Goal: Obtain resource: Download file/media

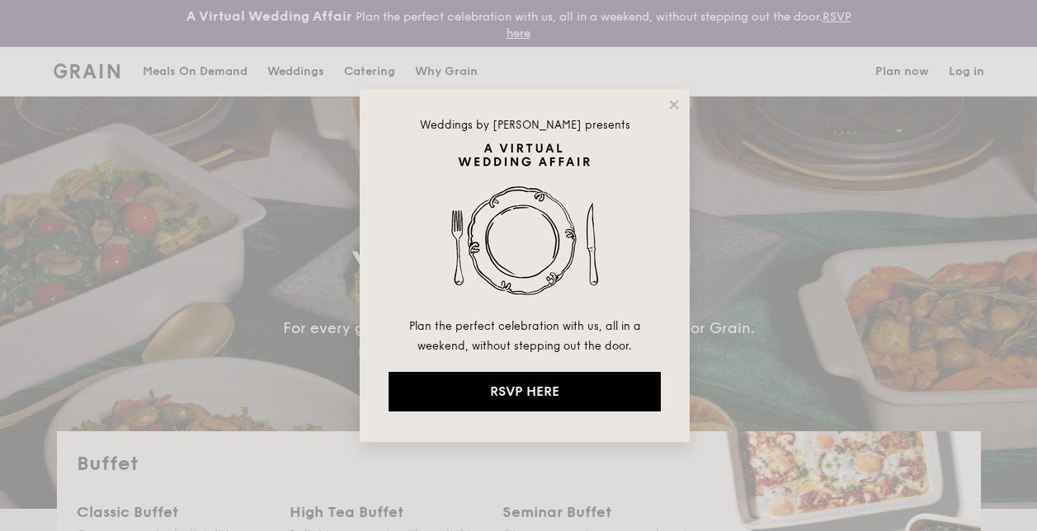
select select
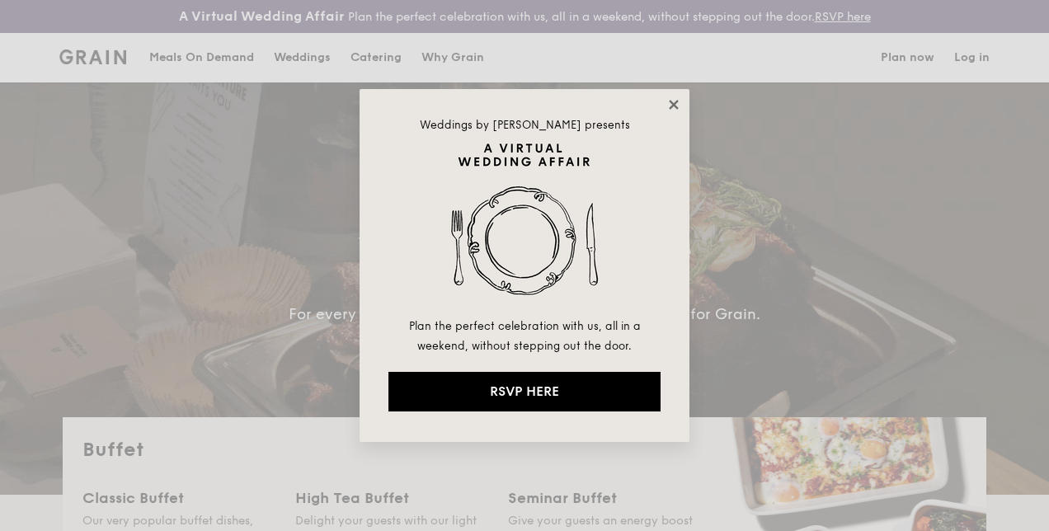
click at [675, 100] on icon at bounding box center [674, 104] width 15 height 15
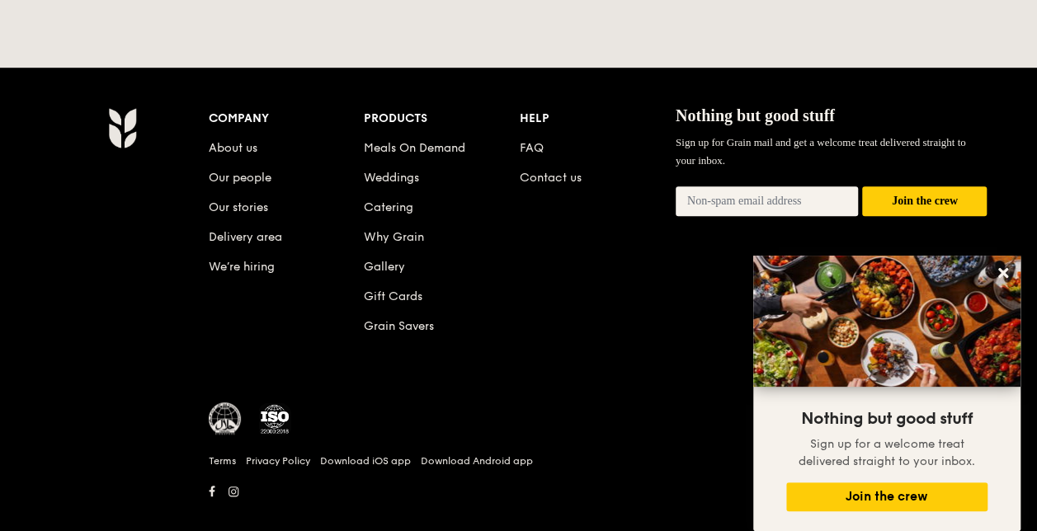
scroll to position [3653, 0]
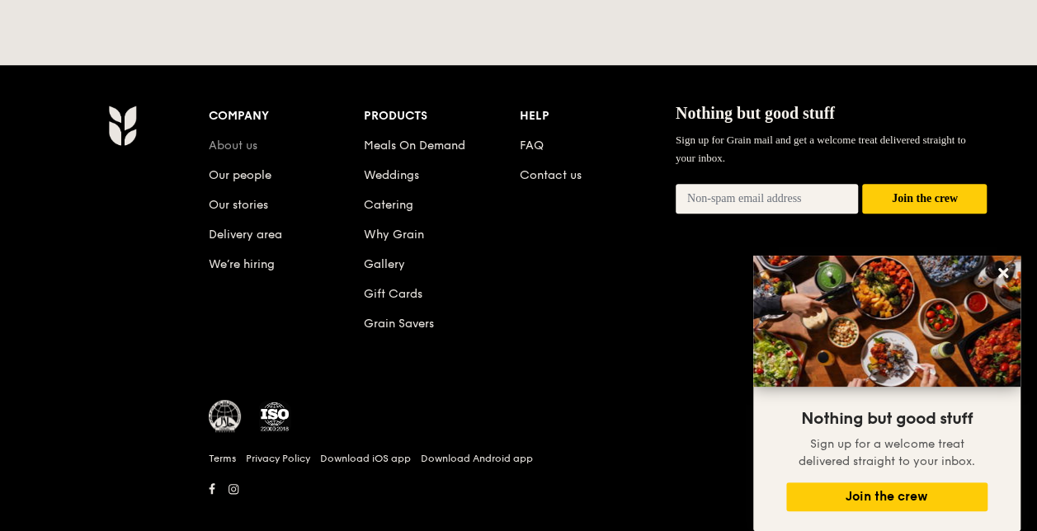
click at [248, 139] on link "About us" at bounding box center [233, 146] width 49 height 14
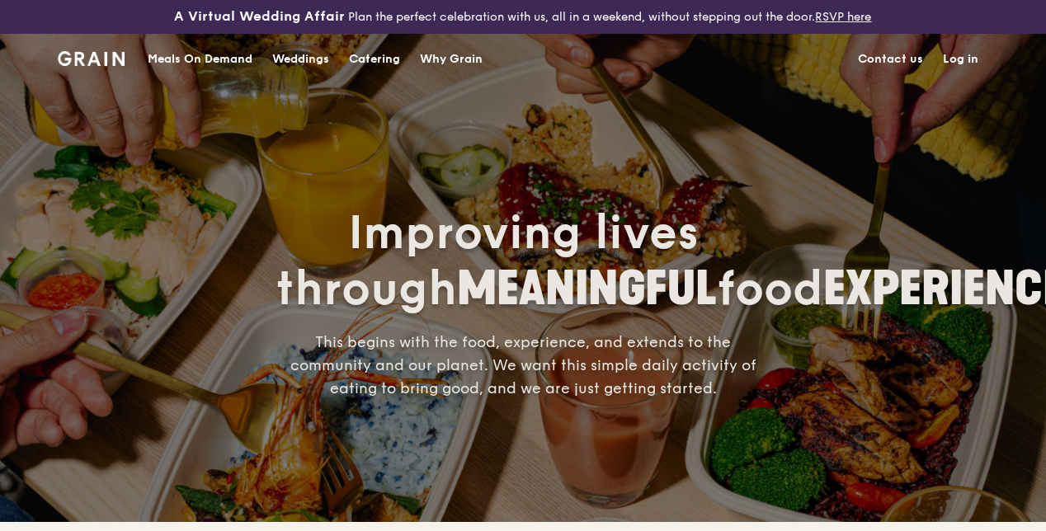
click at [227, 73] on div "Meals On Demand" at bounding box center [200, 59] width 105 height 49
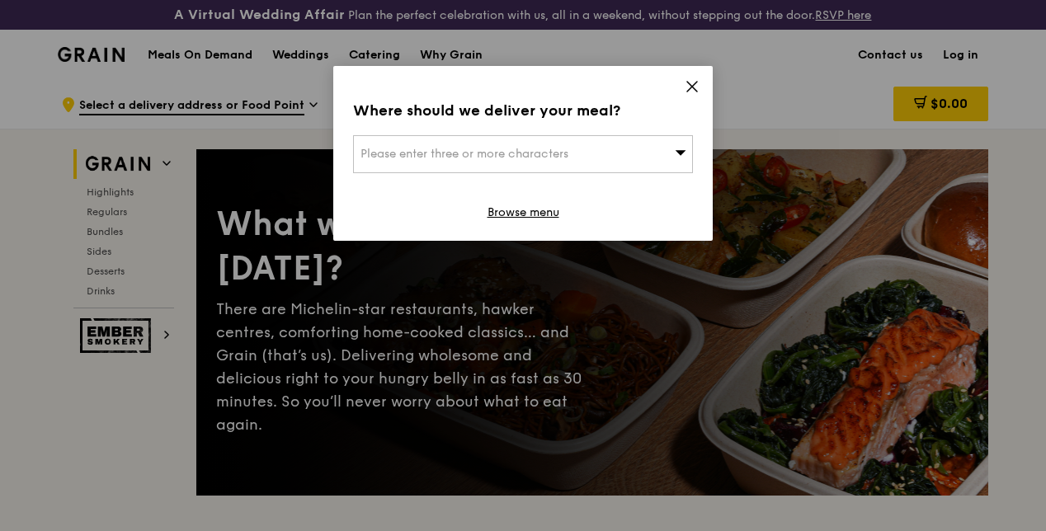
click at [645, 154] on div "Please enter three or more characters" at bounding box center [523, 154] width 340 height 38
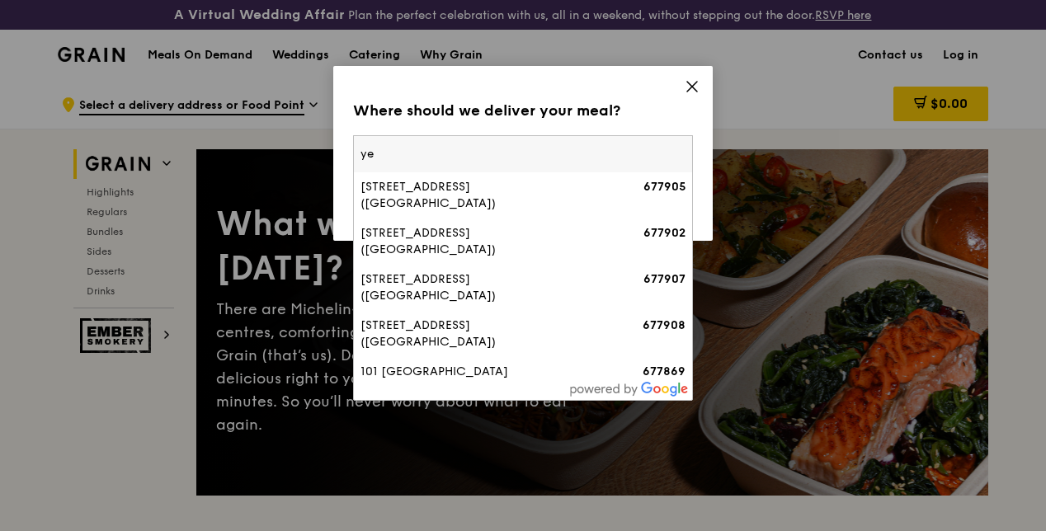
type input "y"
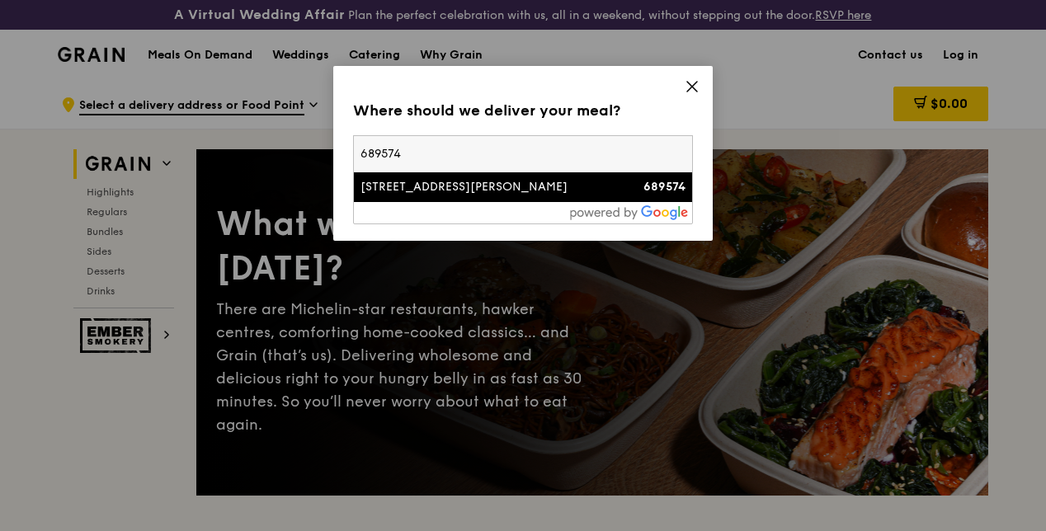
type input "689574"
click at [493, 191] on div "50 Choa Chu Kang North 6" at bounding box center [482, 187] width 244 height 16
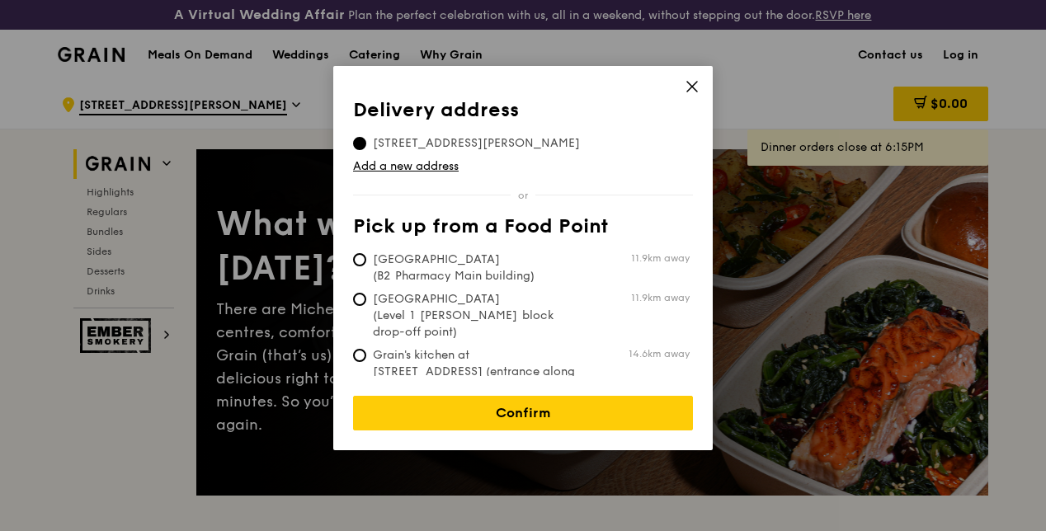
click at [370, 347] on span "Grain's kitchen at 5 Burn Road #05-01 (entrance along Harrison Road)" at bounding box center [476, 380] width 246 height 66
click at [366, 349] on input "Grain's kitchen at 5 Burn Road #05-01 (entrance along Harrison Road) 14.6km away" at bounding box center [359, 355] width 13 height 13
radio input "true"
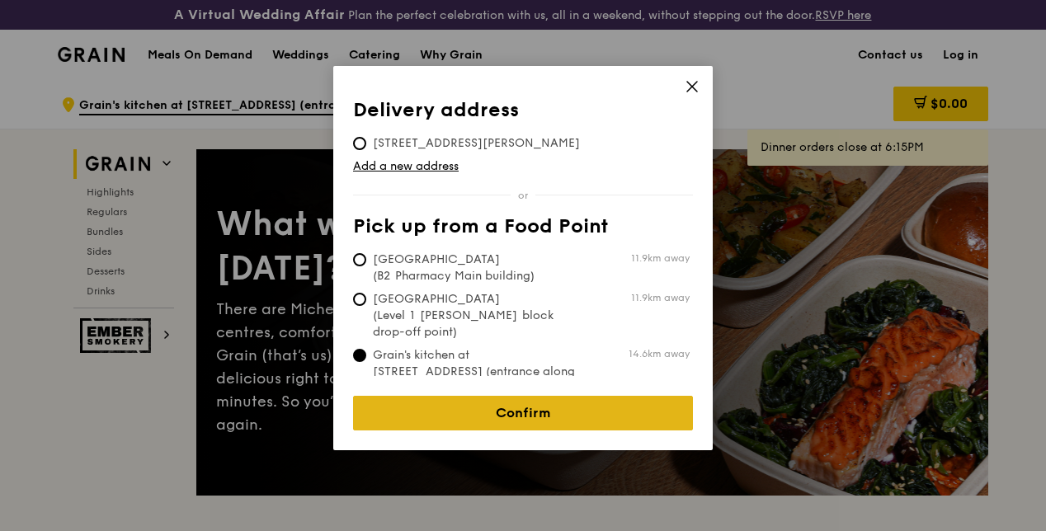
click at [460, 404] on link "Confirm" at bounding box center [523, 413] width 340 height 35
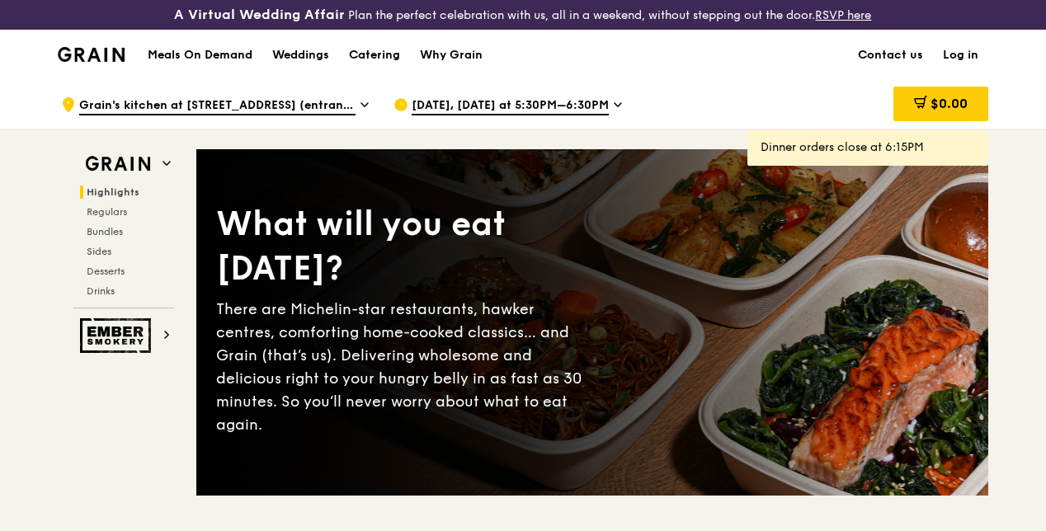
click at [215, 59] on div "Meals On Demand Weddings Catering Why Grain" at bounding box center [315, 55] width 355 height 50
click at [216, 62] on h1 "Meals On Demand" at bounding box center [200, 55] width 105 height 16
click at [398, 61] on div "Catering" at bounding box center [374, 55] width 51 height 49
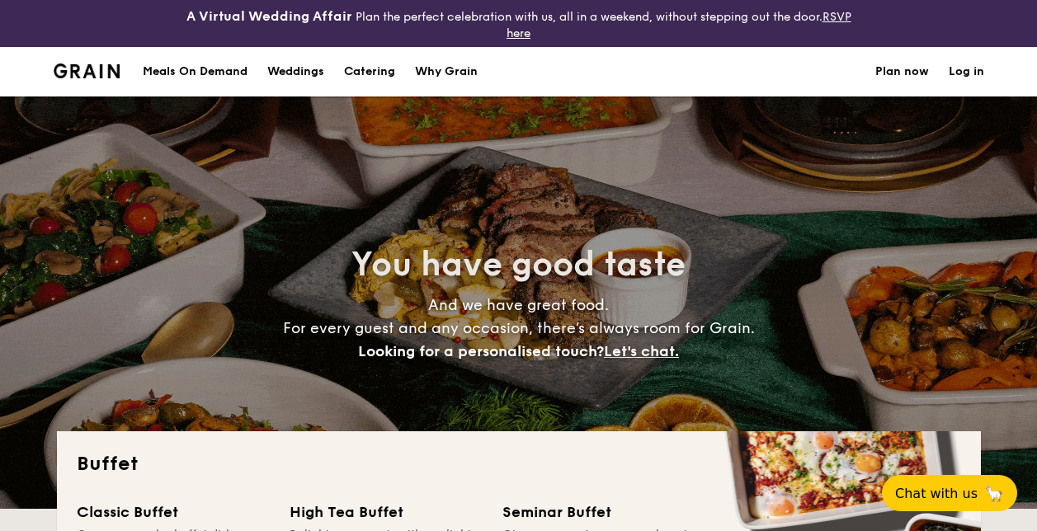
select select
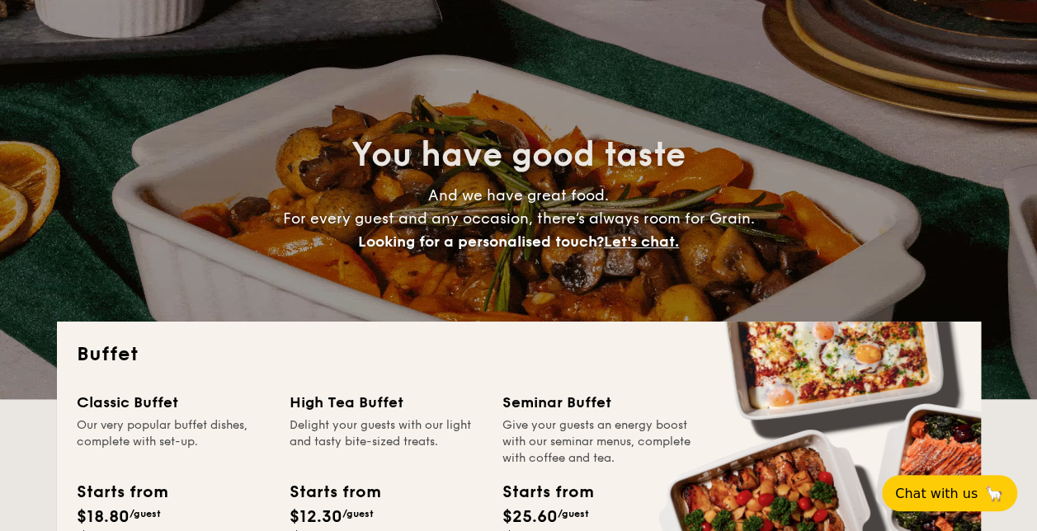
scroll to position [247, 0]
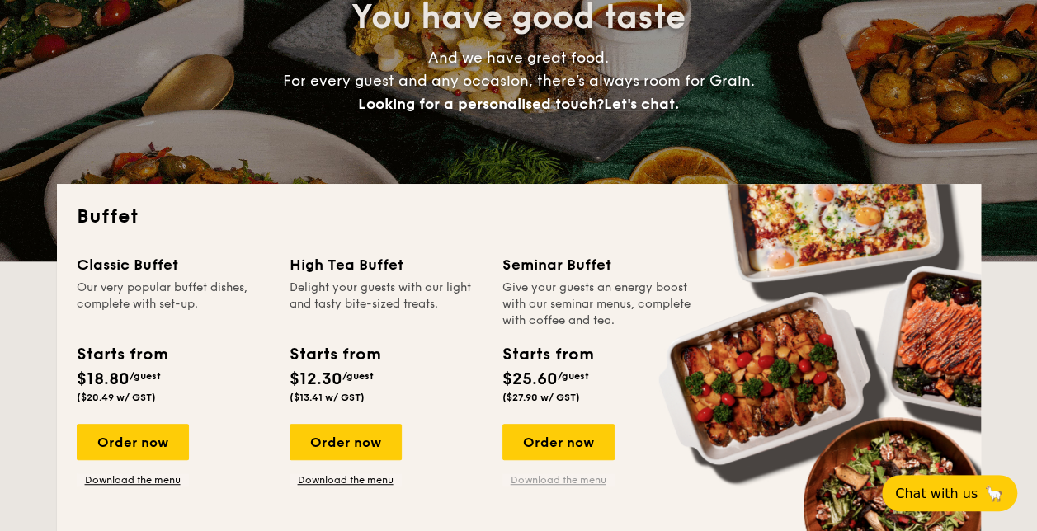
click at [591, 475] on link "Download the menu" at bounding box center [558, 479] width 112 height 13
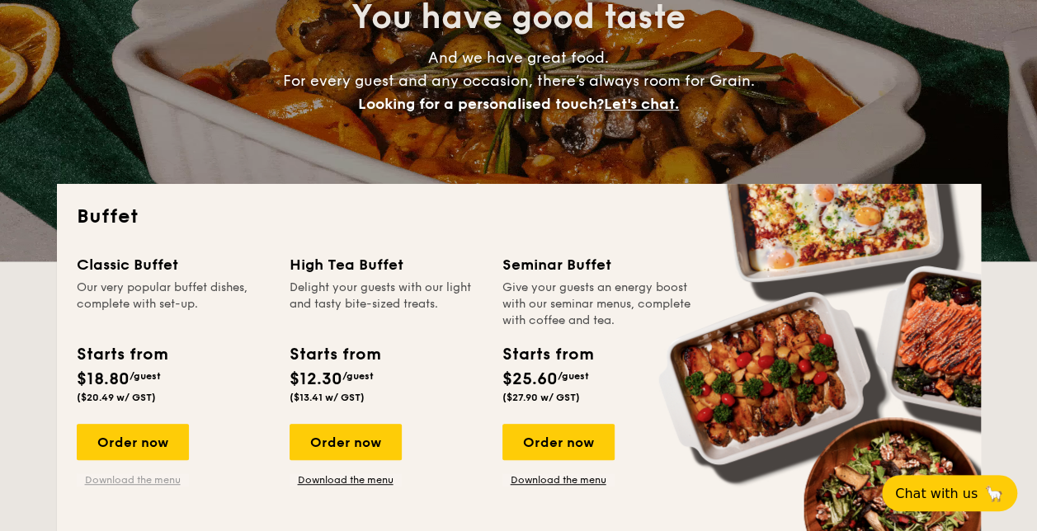
click at [162, 477] on link "Download the menu" at bounding box center [133, 479] width 112 height 13
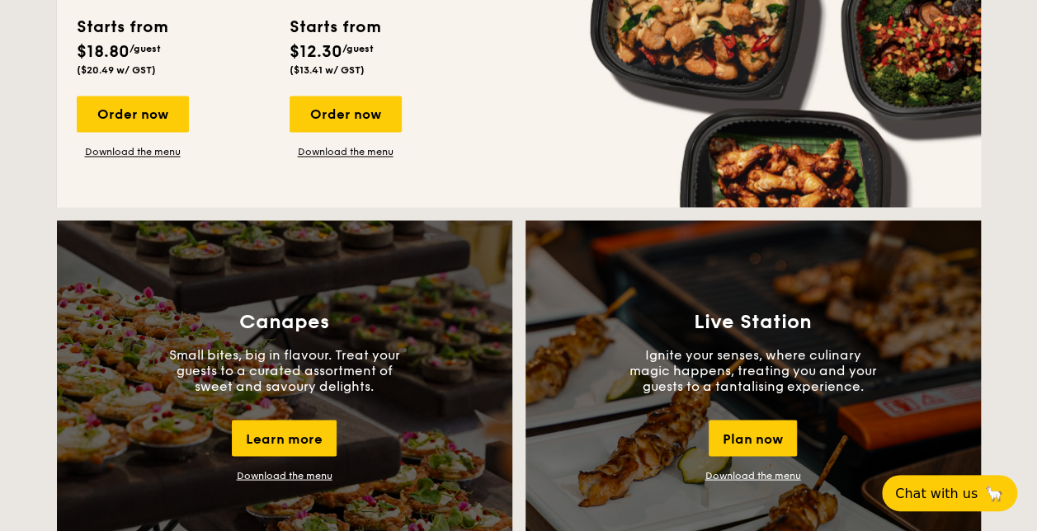
scroll to position [1425, 0]
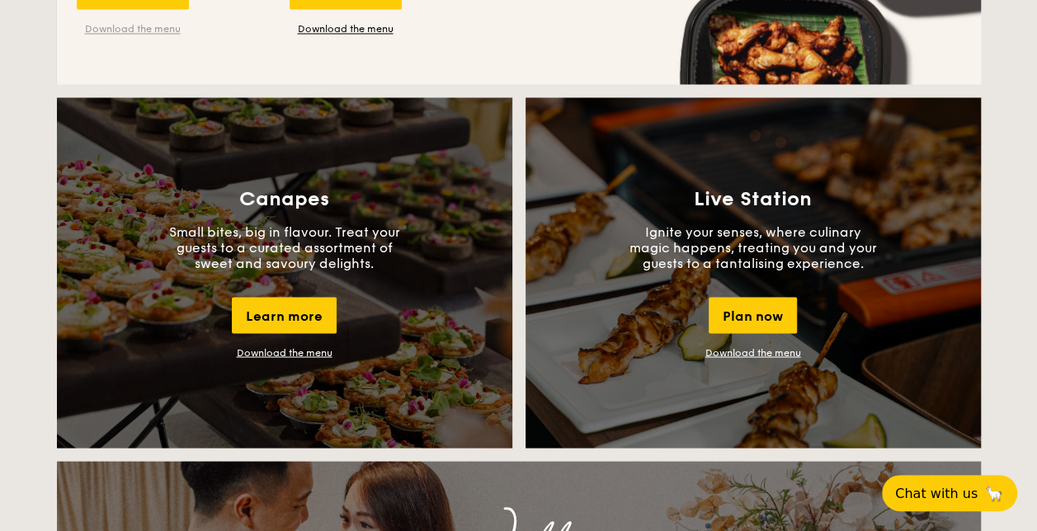
click at [153, 26] on link "Download the menu" at bounding box center [133, 28] width 112 height 13
